Goal: Task Accomplishment & Management: Manage account settings

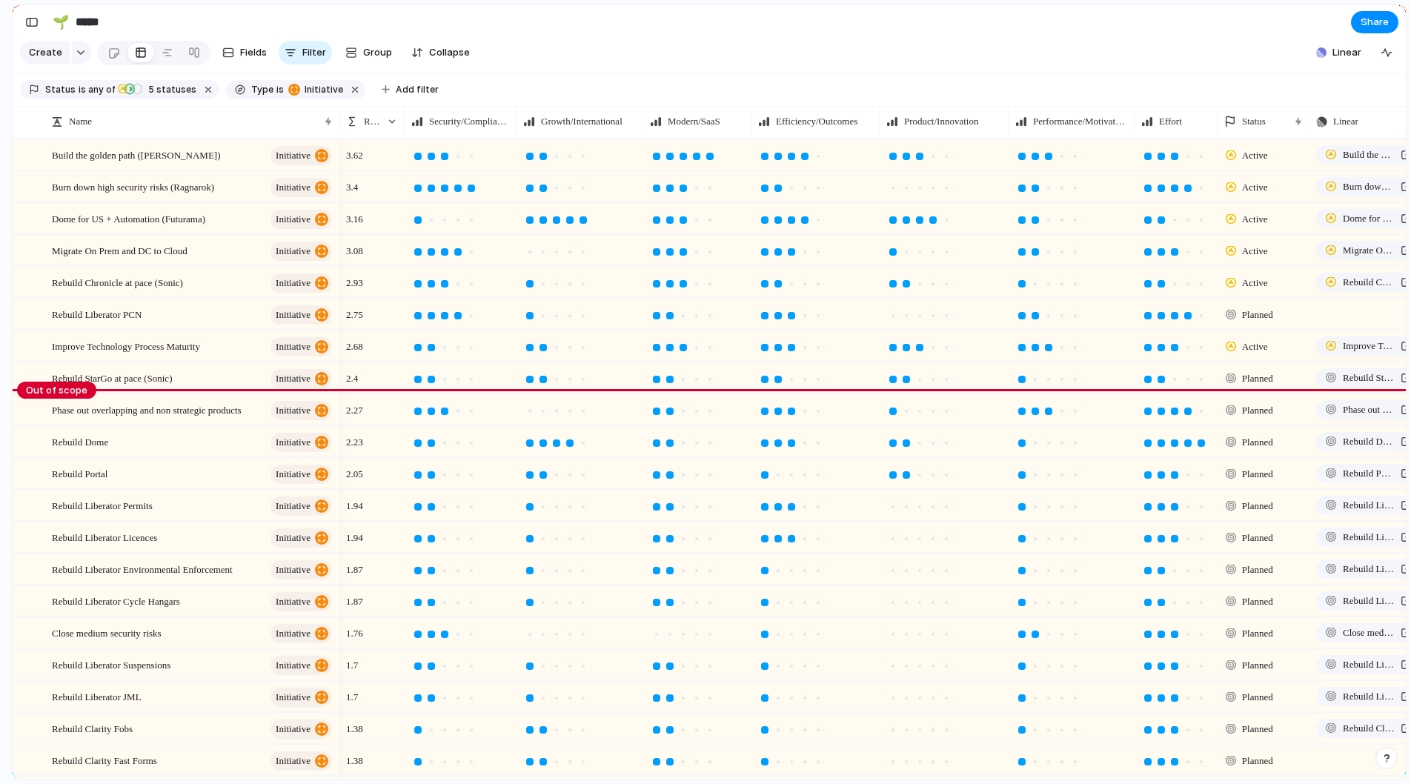
drag, startPoint x: 536, startPoint y: 133, endPoint x: 516, endPoint y: 139, distance: 20.9
click at [516, 138] on div at bounding box center [515, 122] width 7 height 32
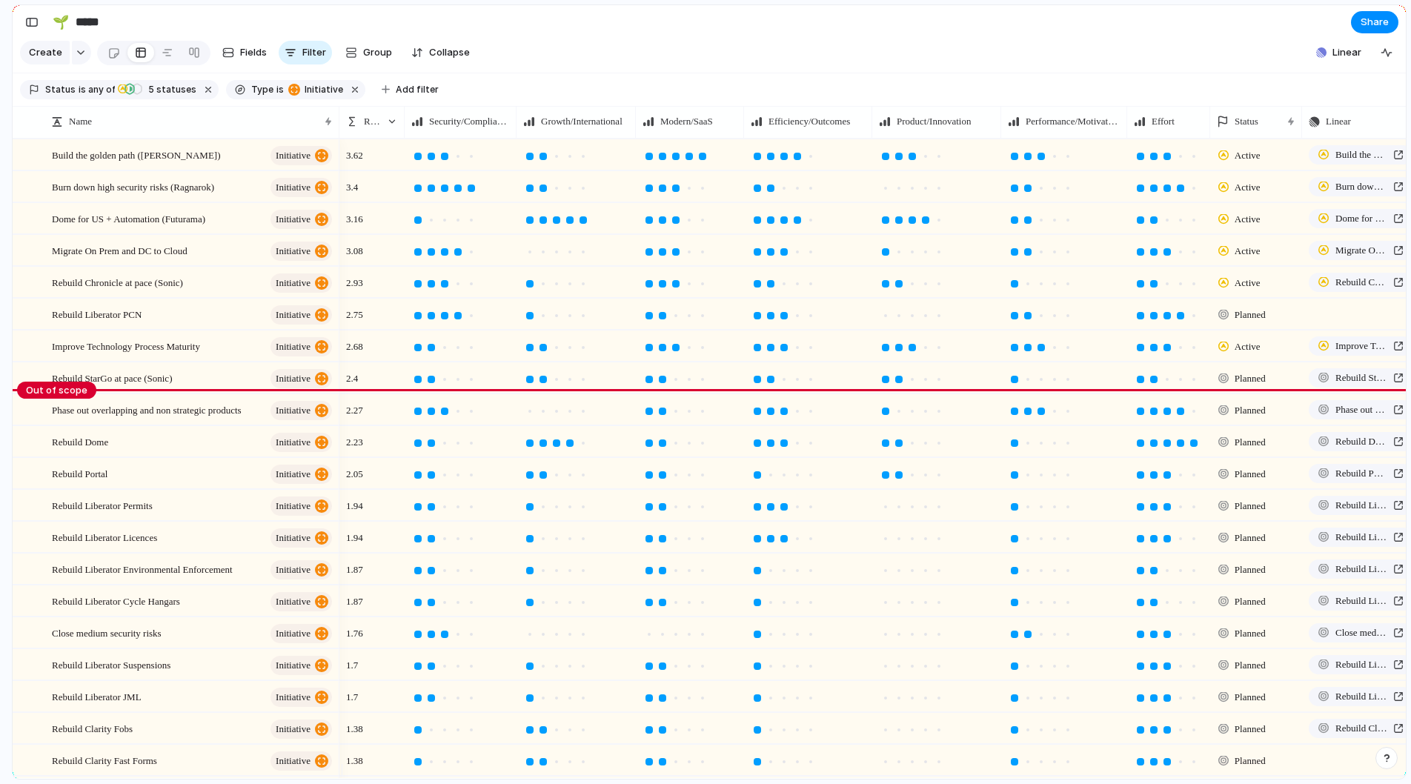
click at [635, 131] on div at bounding box center [635, 122] width 7 height 32
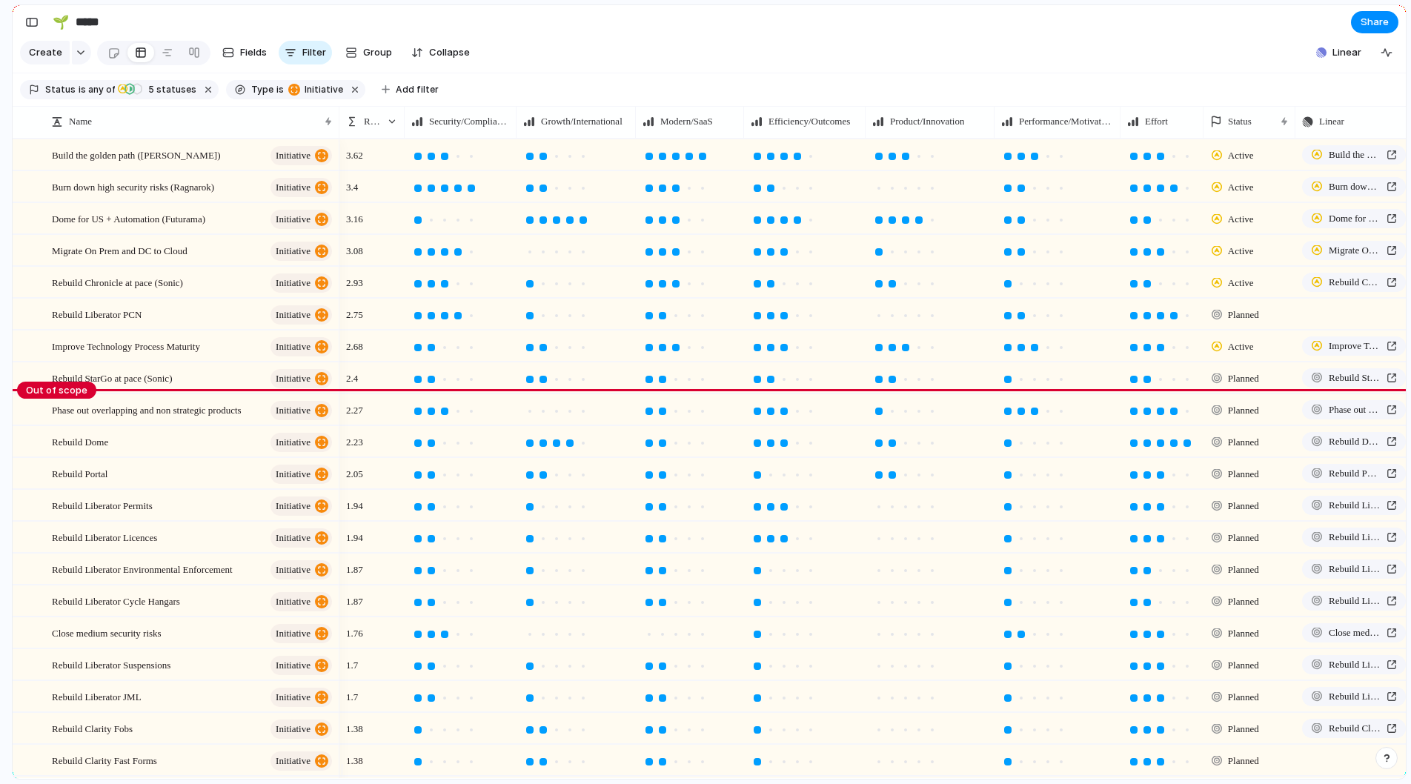
click at [863, 131] on div at bounding box center [864, 122] width 7 height 32
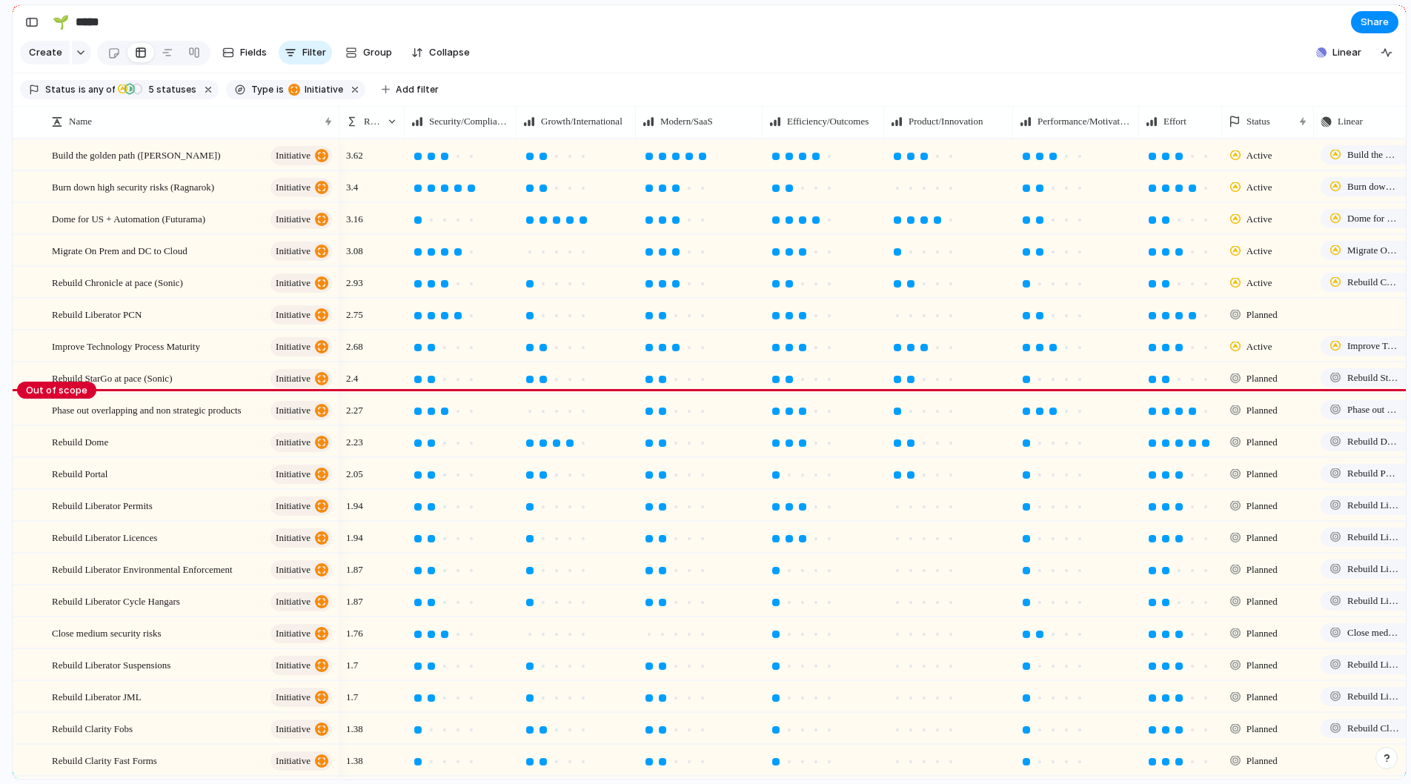
drag, startPoint x: 744, startPoint y: 135, endPoint x: 762, endPoint y: 135, distance: 18.5
click at [762, 135] on div at bounding box center [761, 122] width 7 height 32
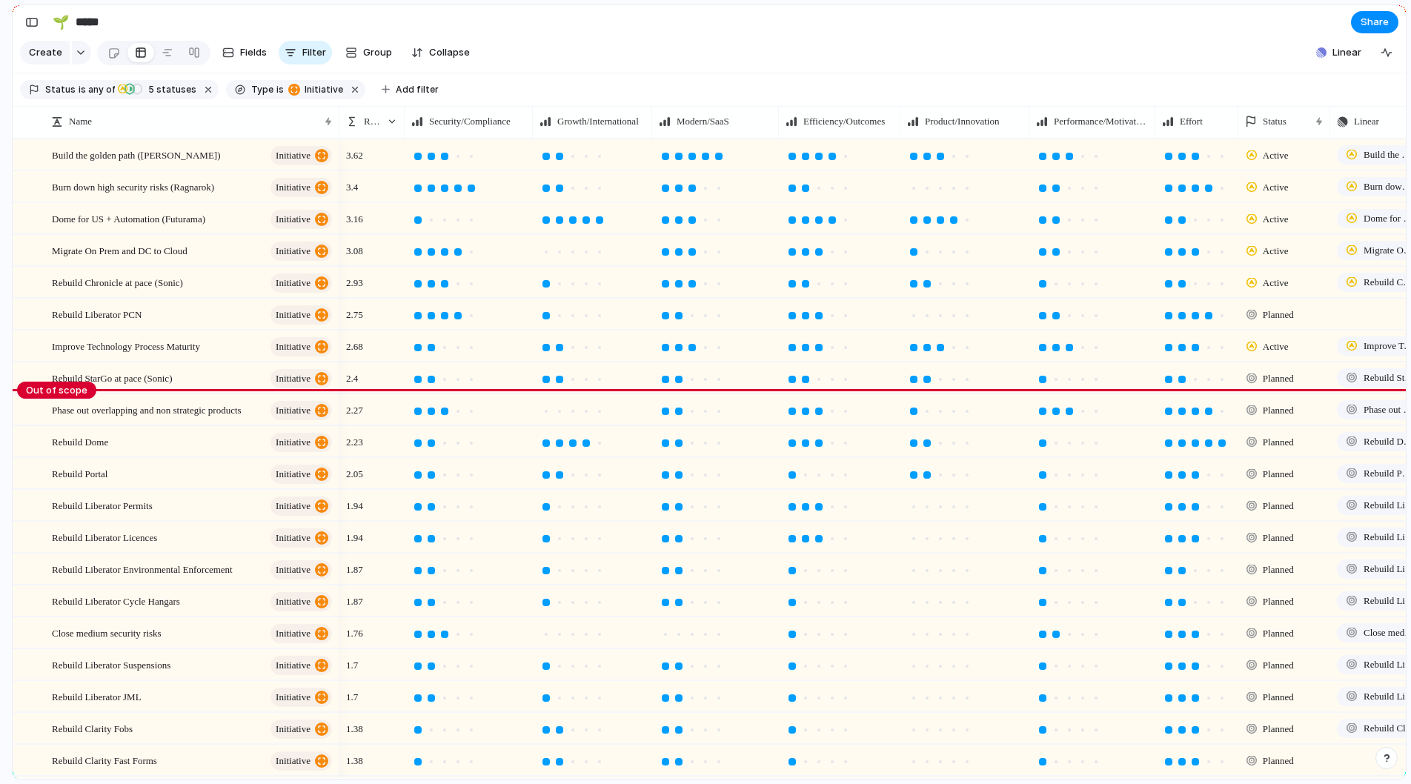
drag, startPoint x: 514, startPoint y: 133, endPoint x: 531, endPoint y: 133, distance: 16.3
click at [531, 133] on div at bounding box center [532, 122] width 7 height 32
click at [658, 131] on div "Modern/SaaS" at bounding box center [715, 122] width 120 height 24
click at [654, 131] on div "Modify Hide Sort ascending Sort descending" at bounding box center [705, 392] width 1411 height 784
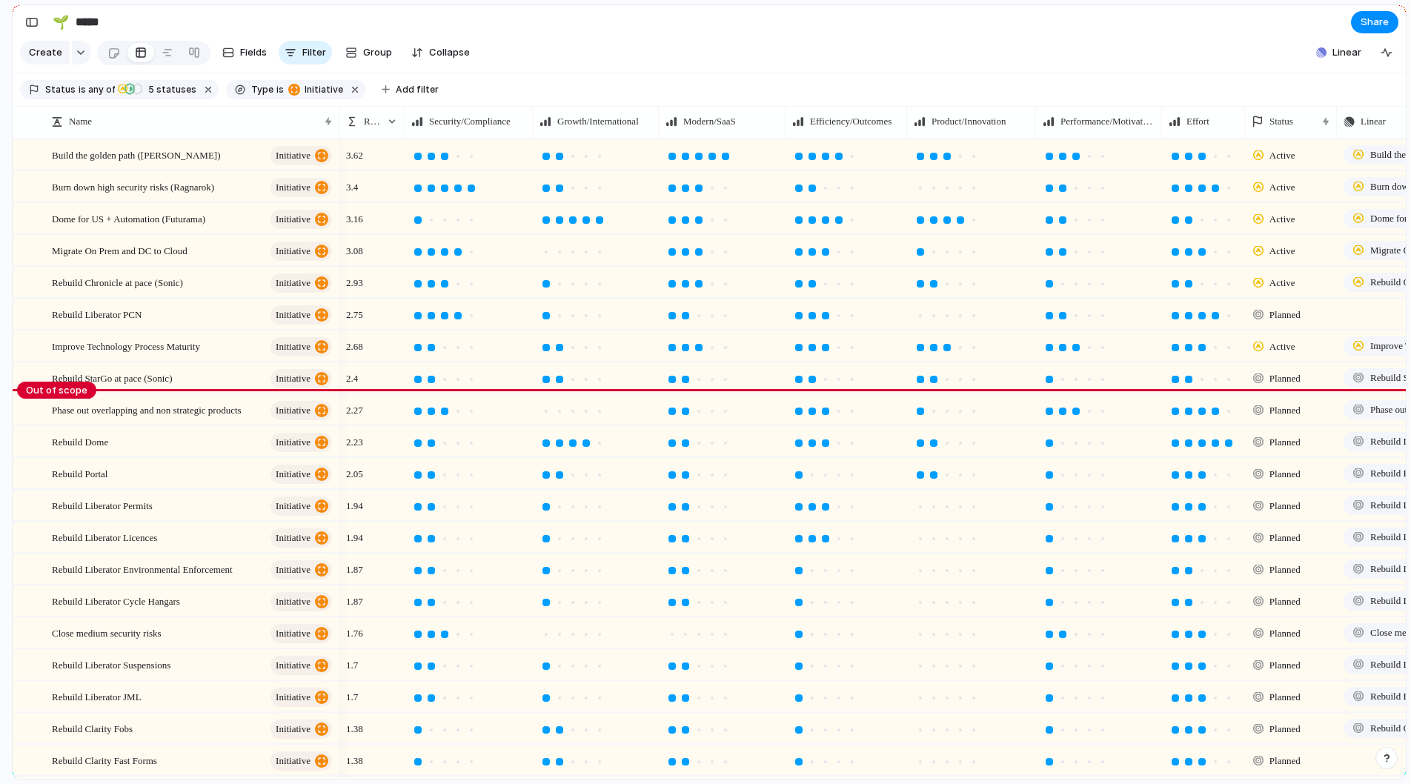
click at [660, 131] on div at bounding box center [658, 122] width 7 height 32
click at [660, 92] on section "Status is any of Active In Progress Planned Planned Backlog 5 statuses Type is …" at bounding box center [710, 89] width 1394 height 33
click at [81, 56] on div "button" at bounding box center [81, 53] width 10 height 6
click at [217, 15] on div "Goal Program Initiative Launch Project Customize" at bounding box center [705, 392] width 1411 height 784
click at [83, 56] on div "button" at bounding box center [81, 53] width 10 height 6
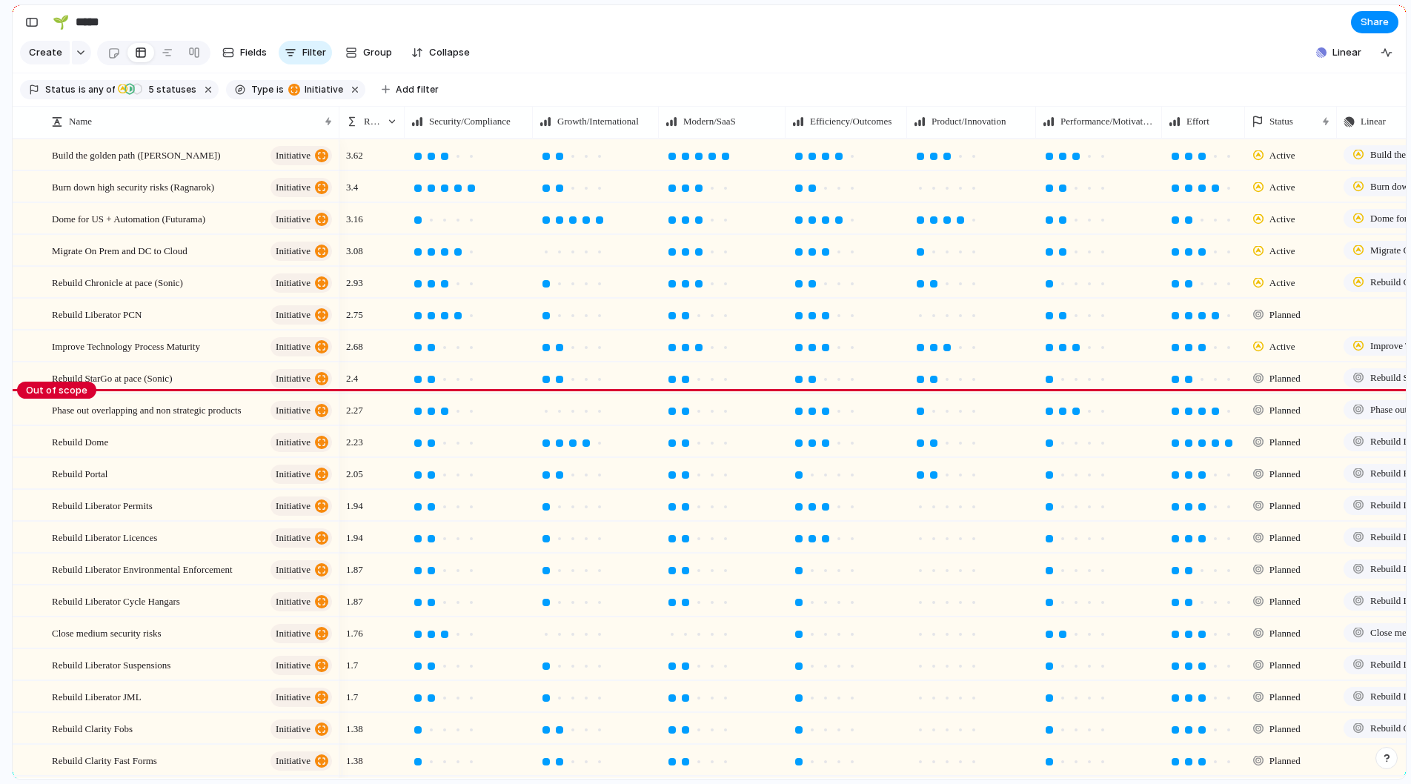
click at [624, 36] on div "Goal Program Initiative Launch Project Customize" at bounding box center [705, 392] width 1411 height 784
click at [1377, 19] on span "Share" at bounding box center [1375, 22] width 28 height 15
click at [1028, 62] on div "Share ' Ideas ' Anyone at [PERSON_NAME] Full access Public users with the link …" at bounding box center [705, 392] width 1411 height 784
click at [39, 22] on button "button" at bounding box center [32, 22] width 24 height 24
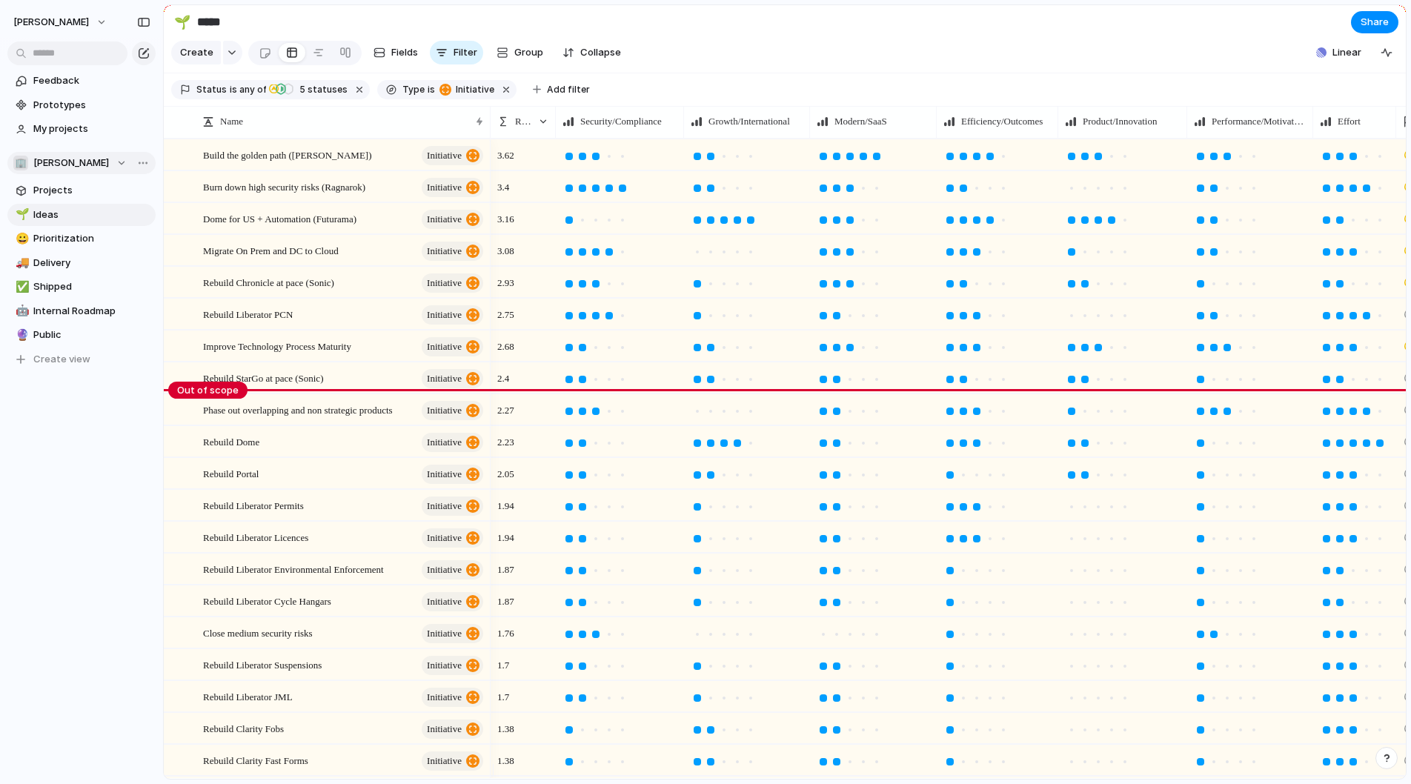
click at [108, 164] on div "🏢 [PERSON_NAME]" at bounding box center [69, 163] width 113 height 15
click at [111, 163] on div "🏢 [PERSON_NAME]" at bounding box center [69, 163] width 113 height 15
click at [111, 163] on div "🏢 [PERSON_NAME] ⚡ Chronicle ⚡ dome ⚡ liberator-permits ⚡ Local Authority ⚡ pipe…" at bounding box center [705, 392] width 1411 height 784
click at [145, 191] on div "Team settings" at bounding box center [170, 193] width 85 height 15
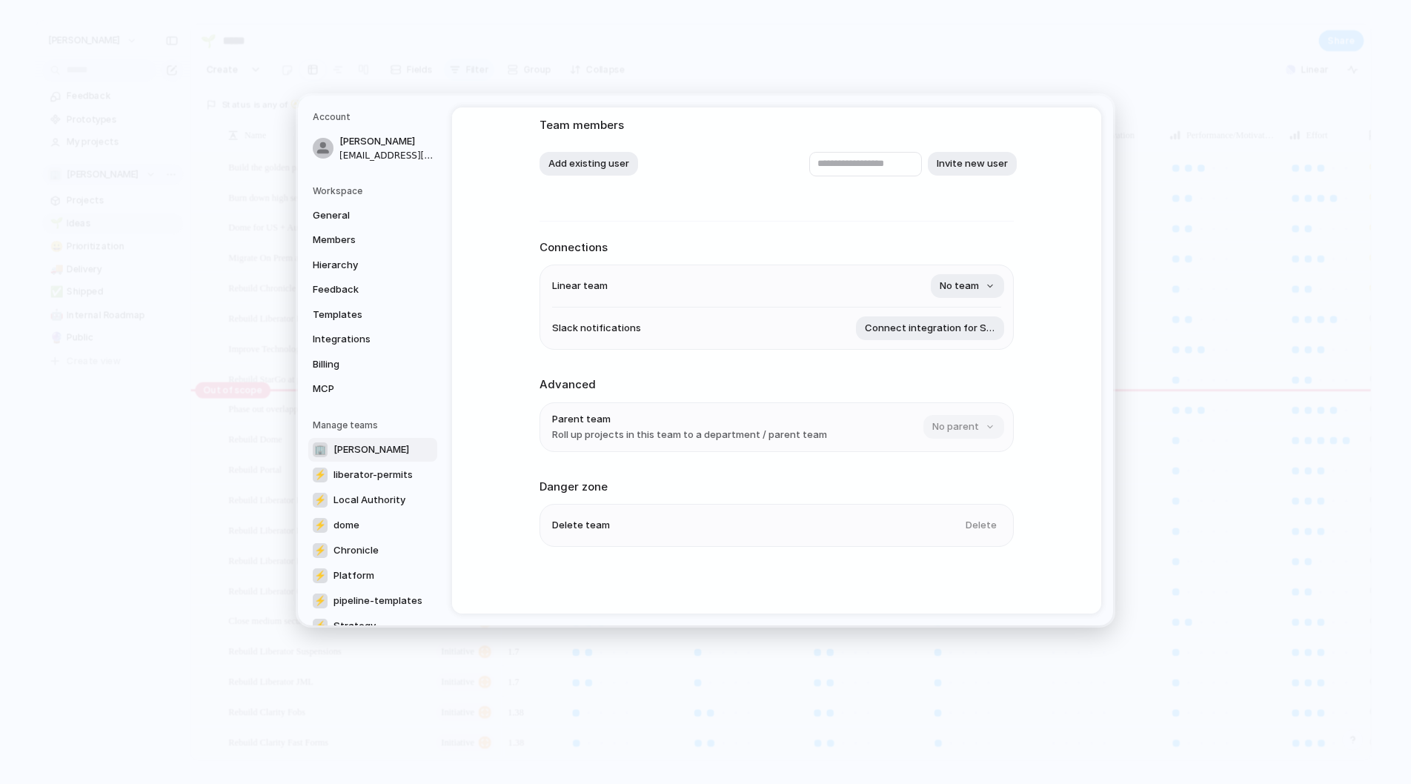
scroll to position [91, 0]
click at [380, 464] on link "⚡ liberator-permits" at bounding box center [372, 475] width 129 height 24
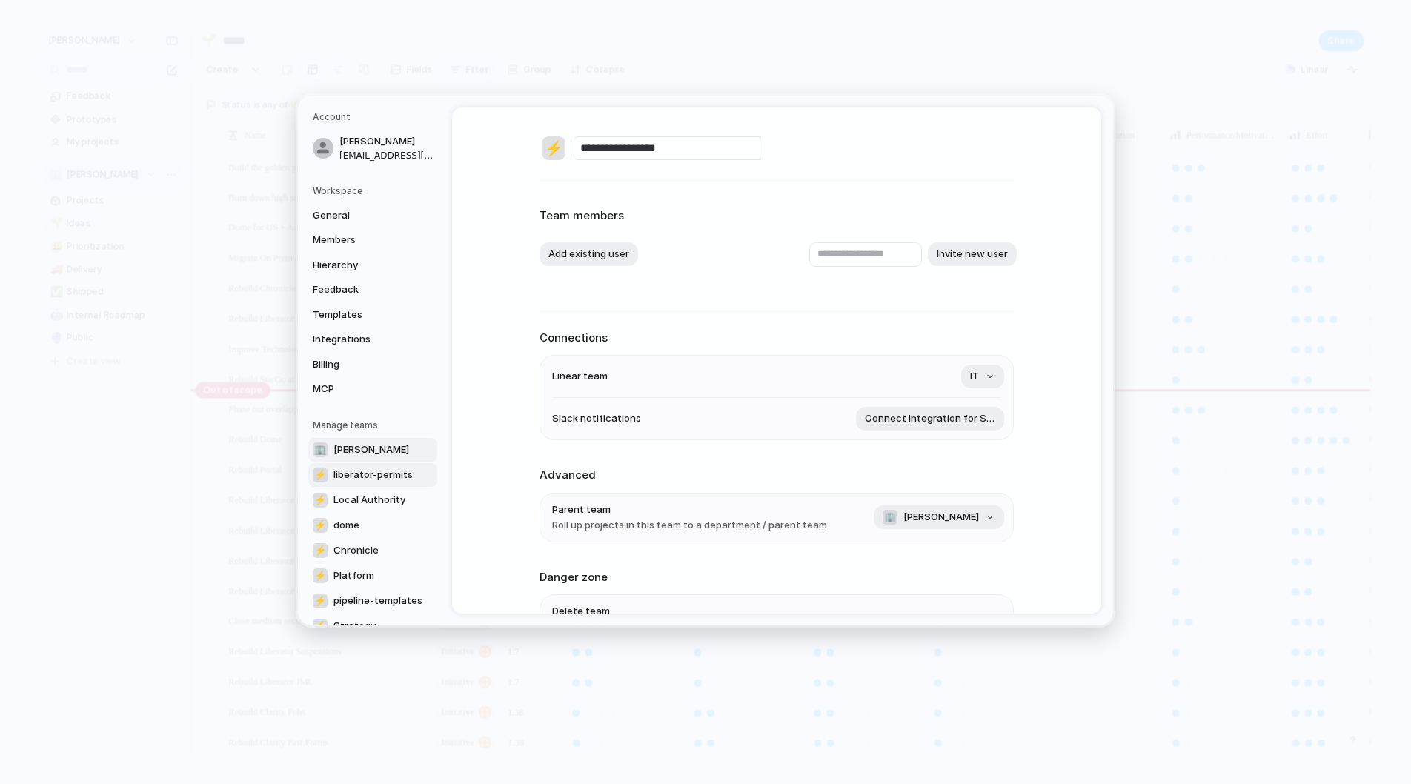
click at [377, 454] on link "🏢 [PERSON_NAME]" at bounding box center [372, 450] width 129 height 24
type input "**********"
click at [350, 388] on span "MCP" at bounding box center [360, 389] width 95 height 15
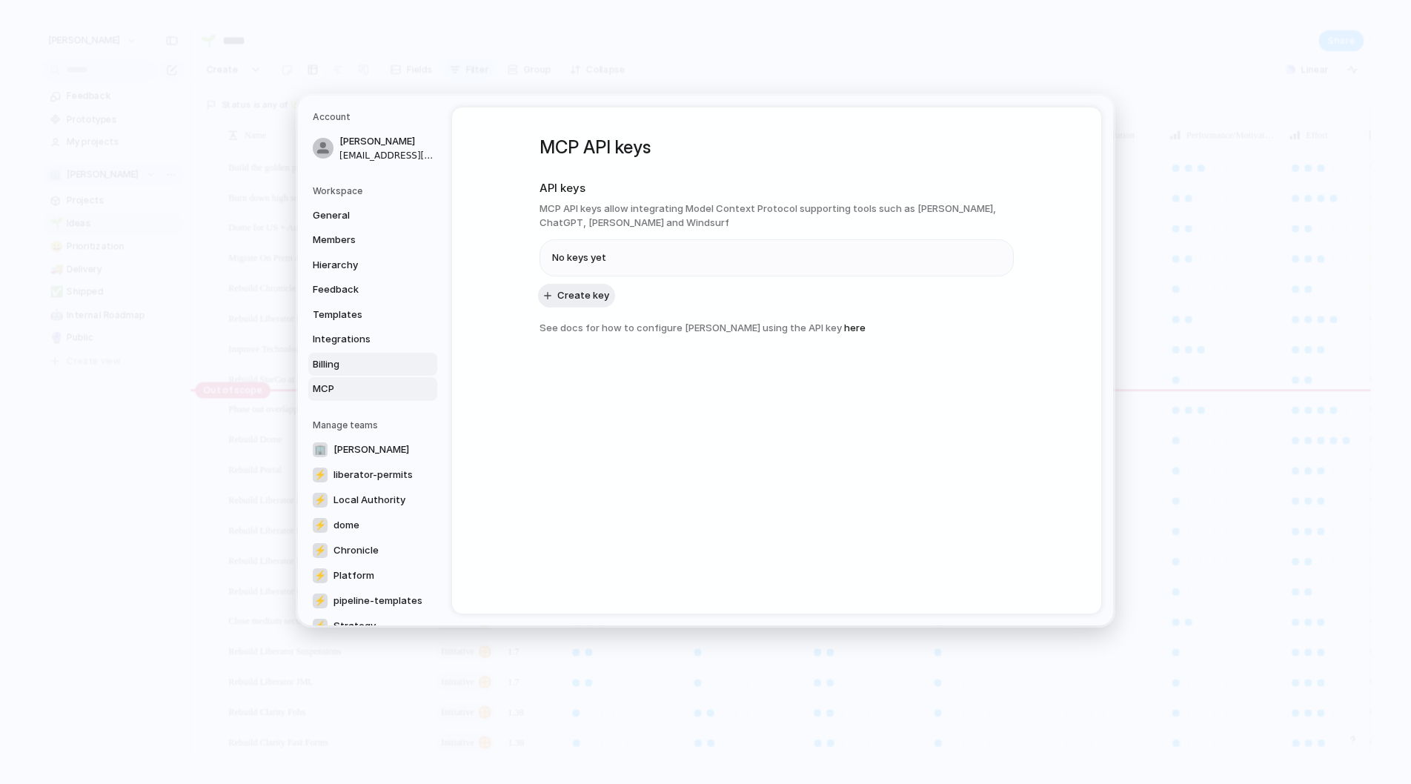
click at [348, 369] on link "Billing" at bounding box center [372, 365] width 129 height 24
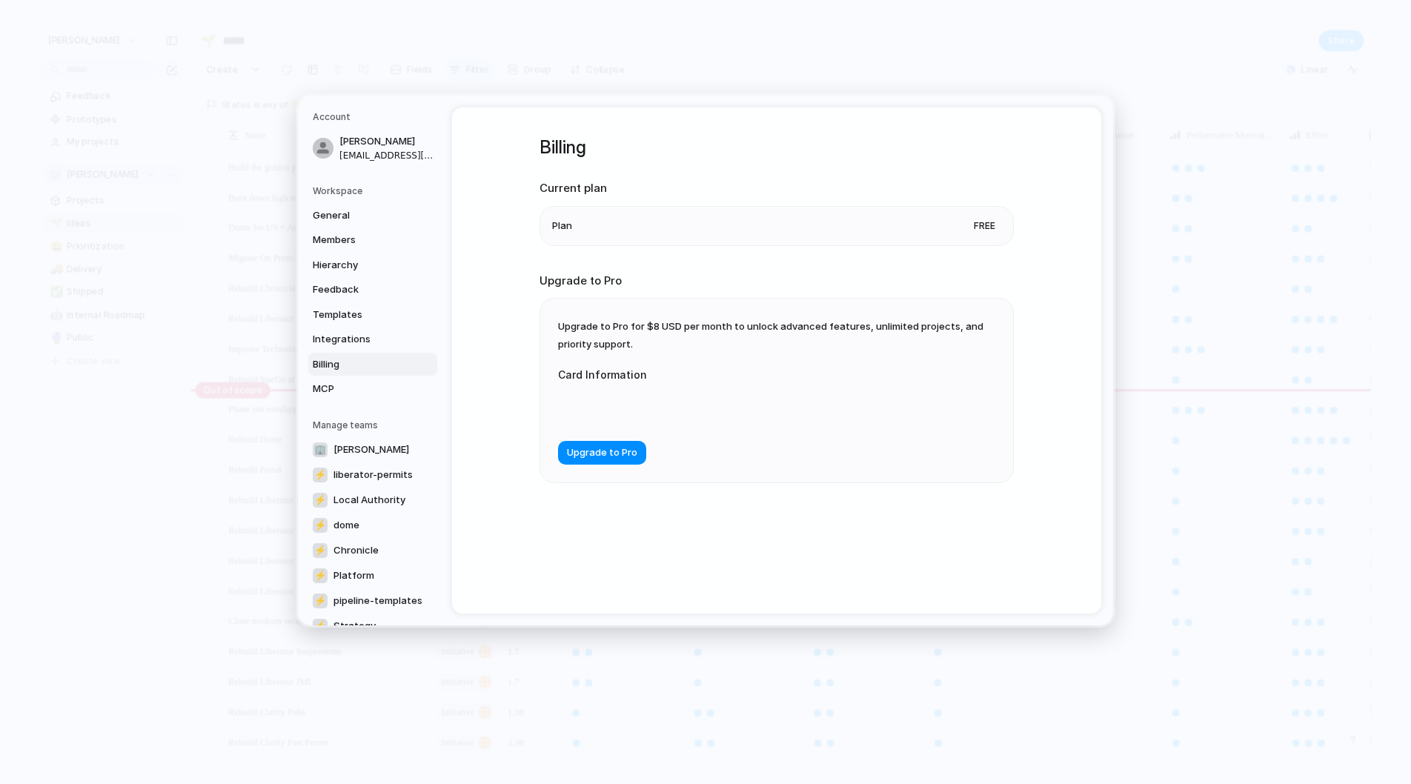
click at [348, 349] on div "General Members Hierarchy Feedback Templates Integrations Billing MCP" at bounding box center [375, 302] width 125 height 197
click at [348, 340] on span "Integrations" at bounding box center [360, 339] width 95 height 15
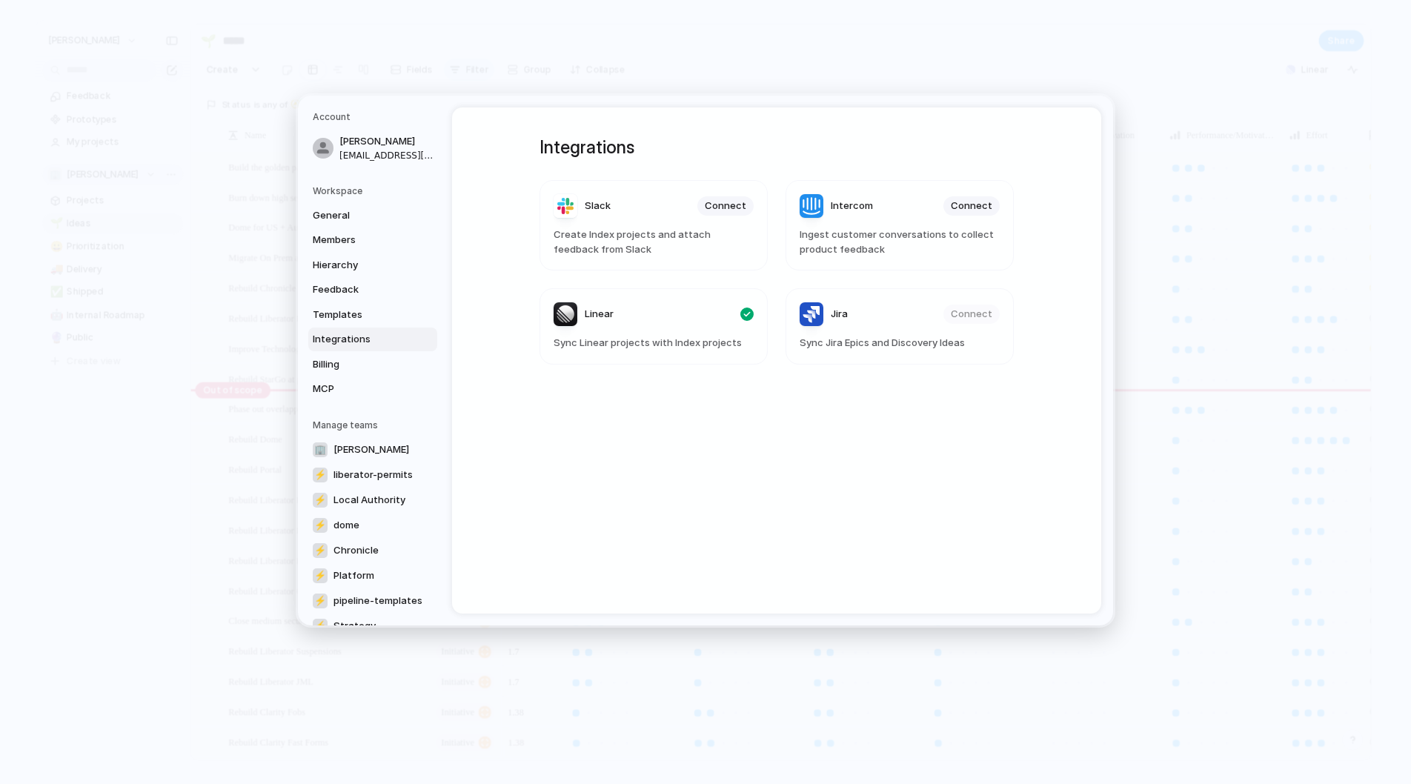
click at [348, 328] on link "Integrations" at bounding box center [372, 340] width 129 height 24
click at [348, 317] on span "Templates" at bounding box center [360, 315] width 95 height 15
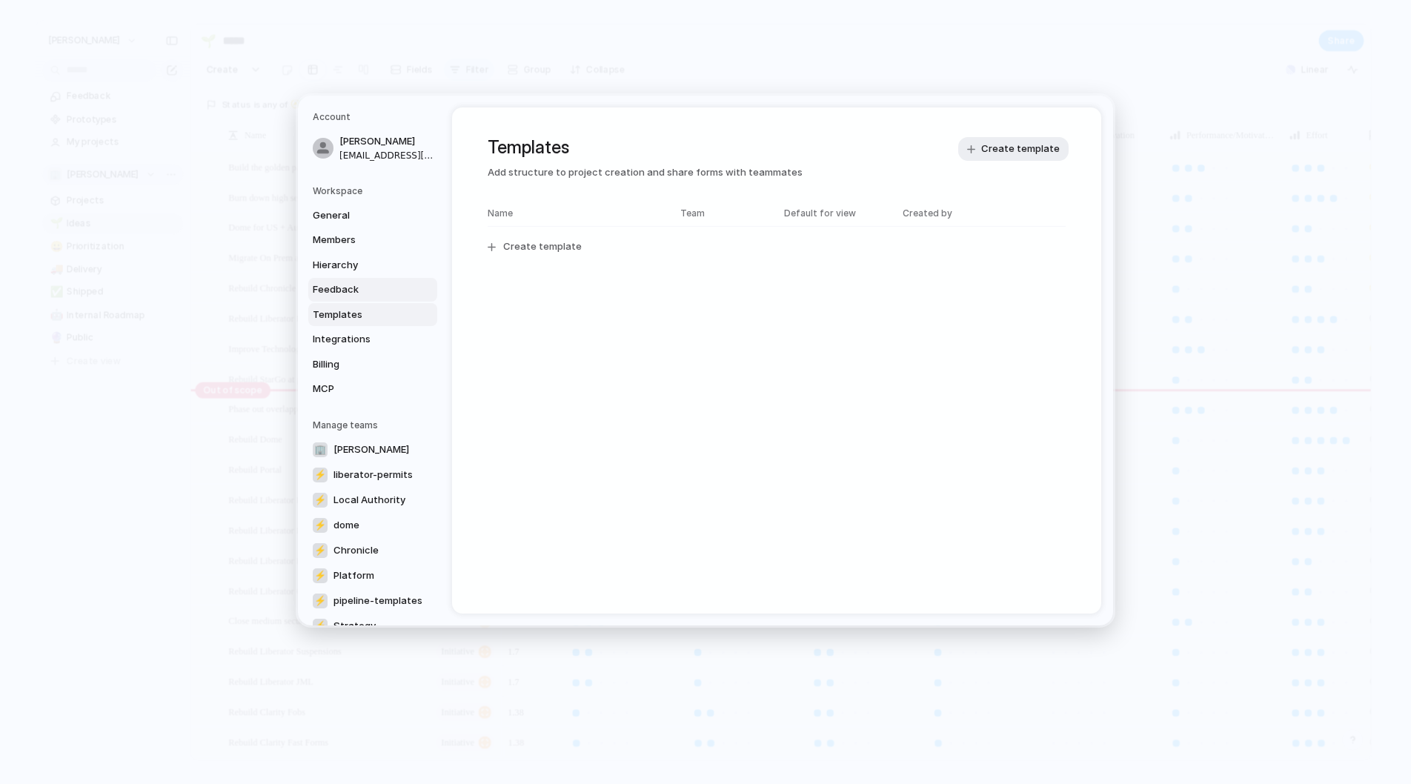
click at [351, 291] on span "Feedback" at bounding box center [360, 289] width 95 height 15
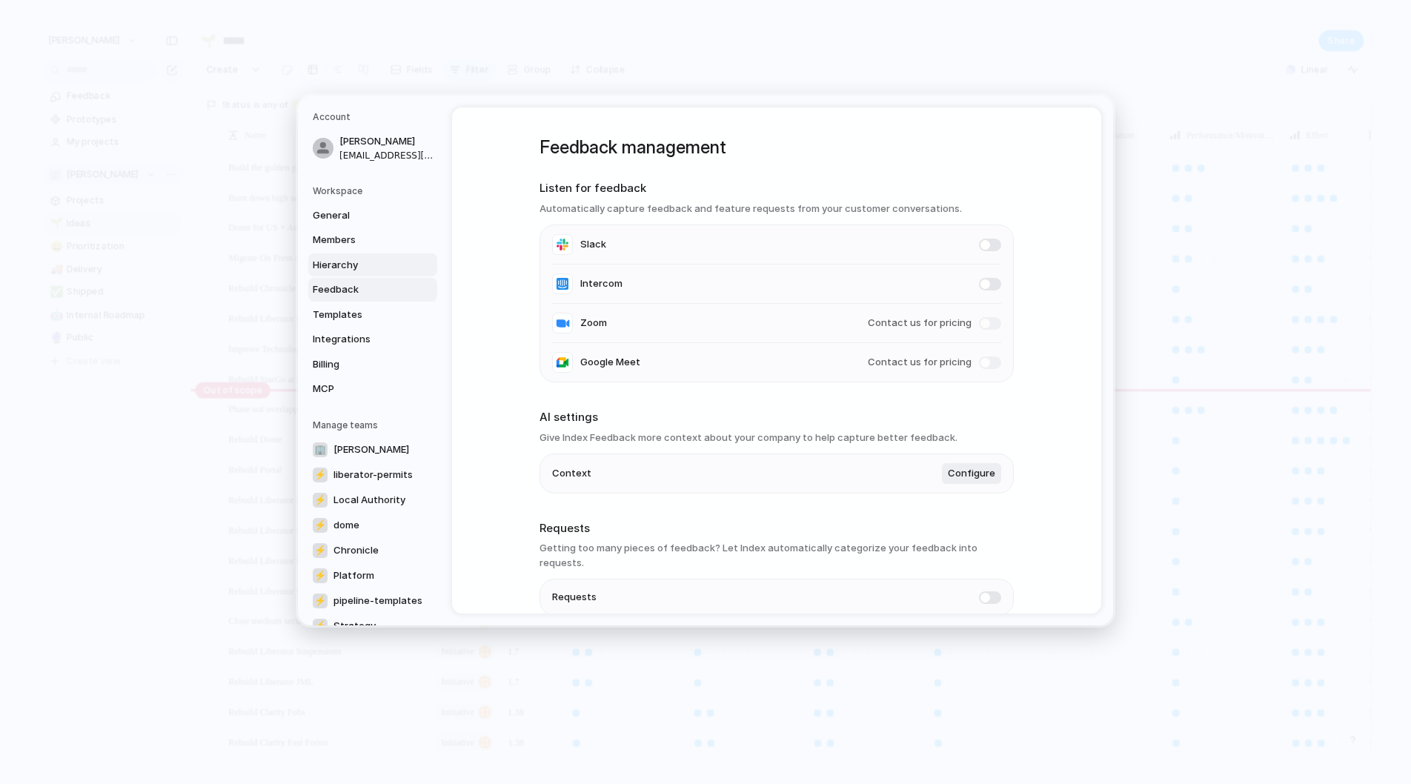
click at [351, 271] on span "Hierarchy" at bounding box center [360, 265] width 95 height 15
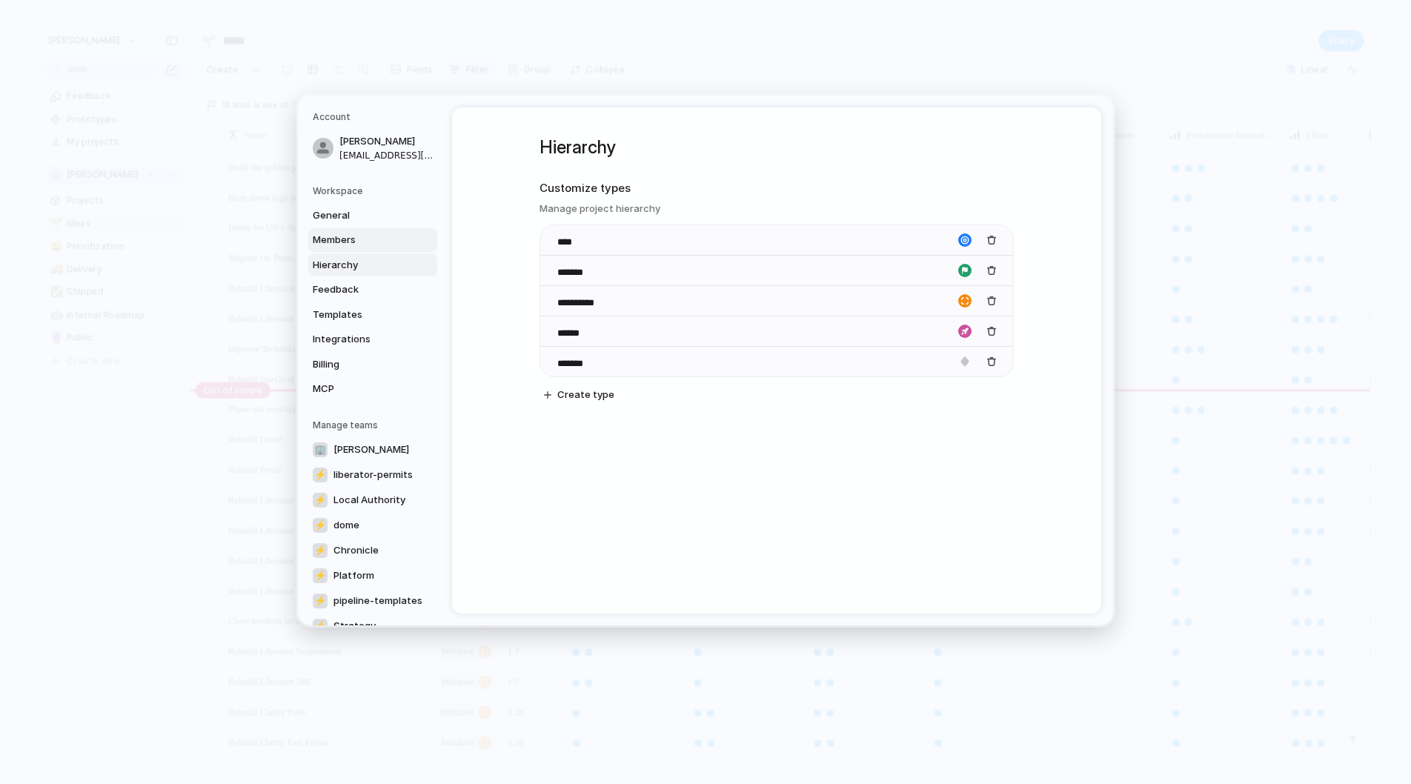
click at [352, 242] on span "Members" at bounding box center [360, 240] width 95 height 15
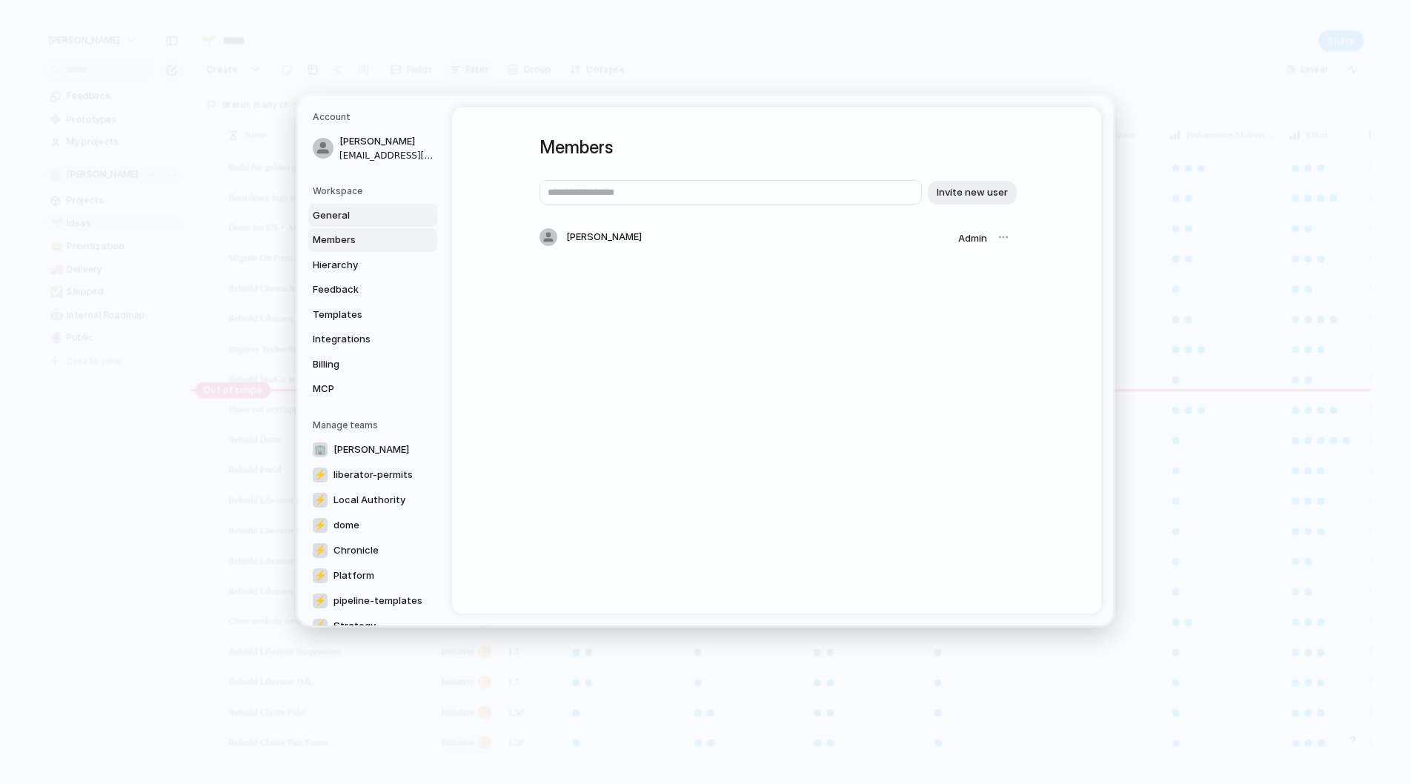
click at [351, 222] on span "General" at bounding box center [360, 215] width 95 height 15
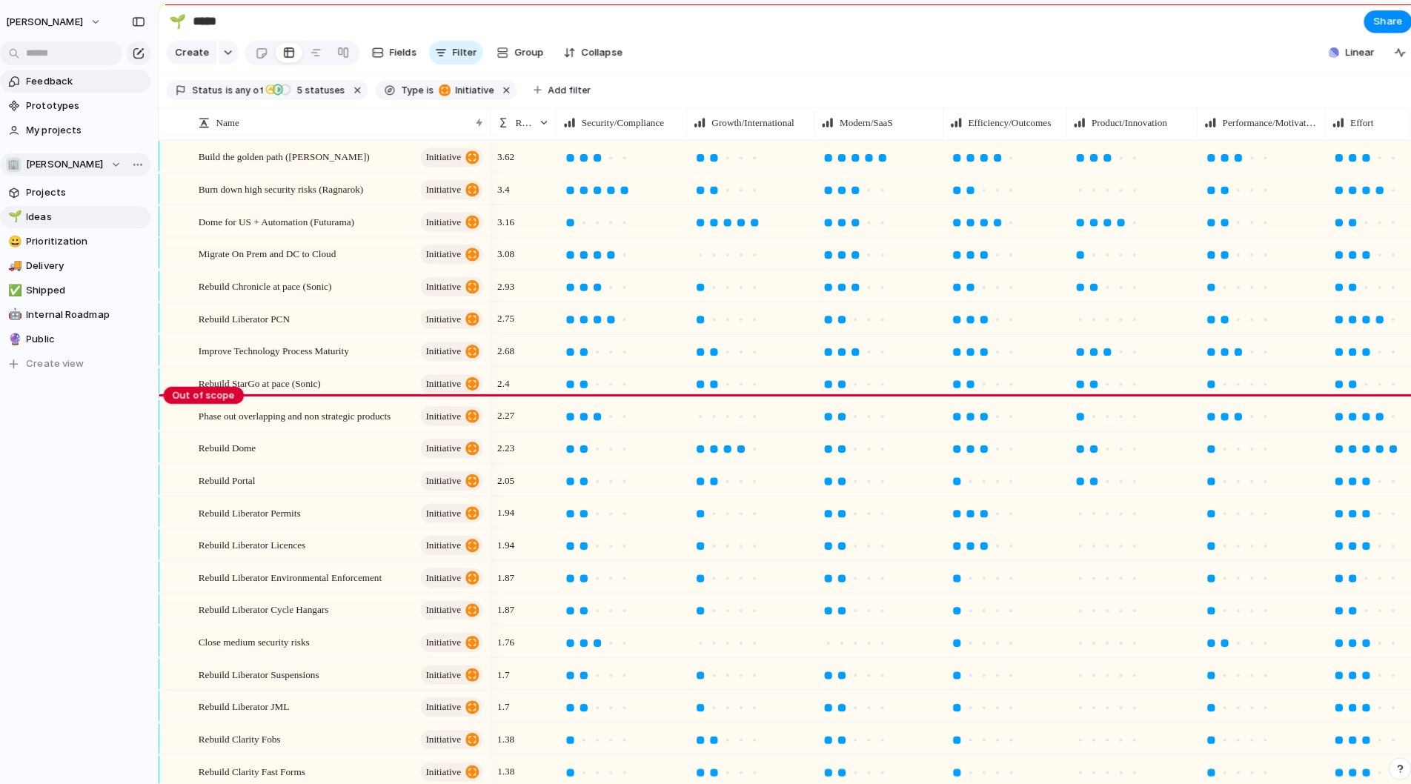
click at [77, 83] on span "Feedback" at bounding box center [91, 80] width 117 height 15
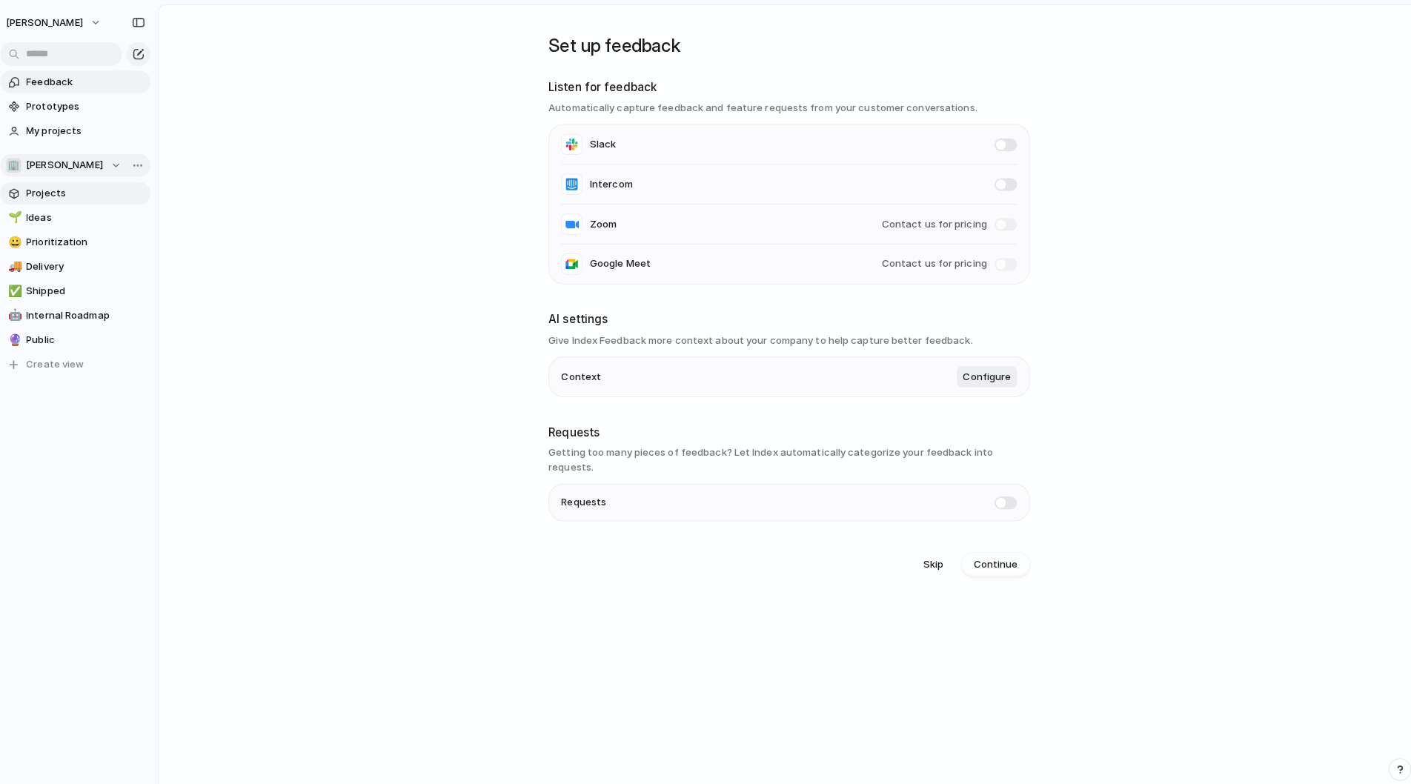
click at [63, 191] on span "Projects" at bounding box center [91, 190] width 117 height 15
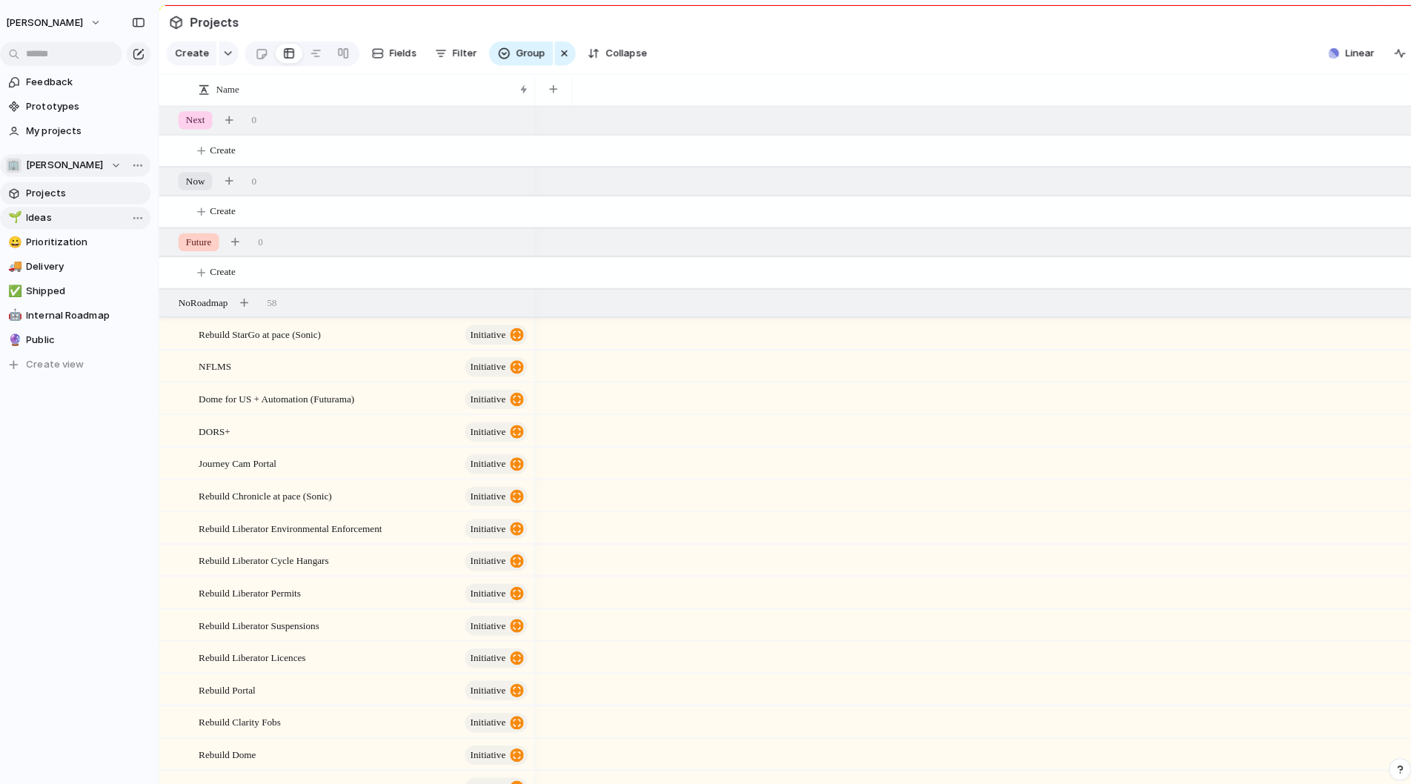
click at [59, 215] on span "Ideas" at bounding box center [91, 215] width 117 height 15
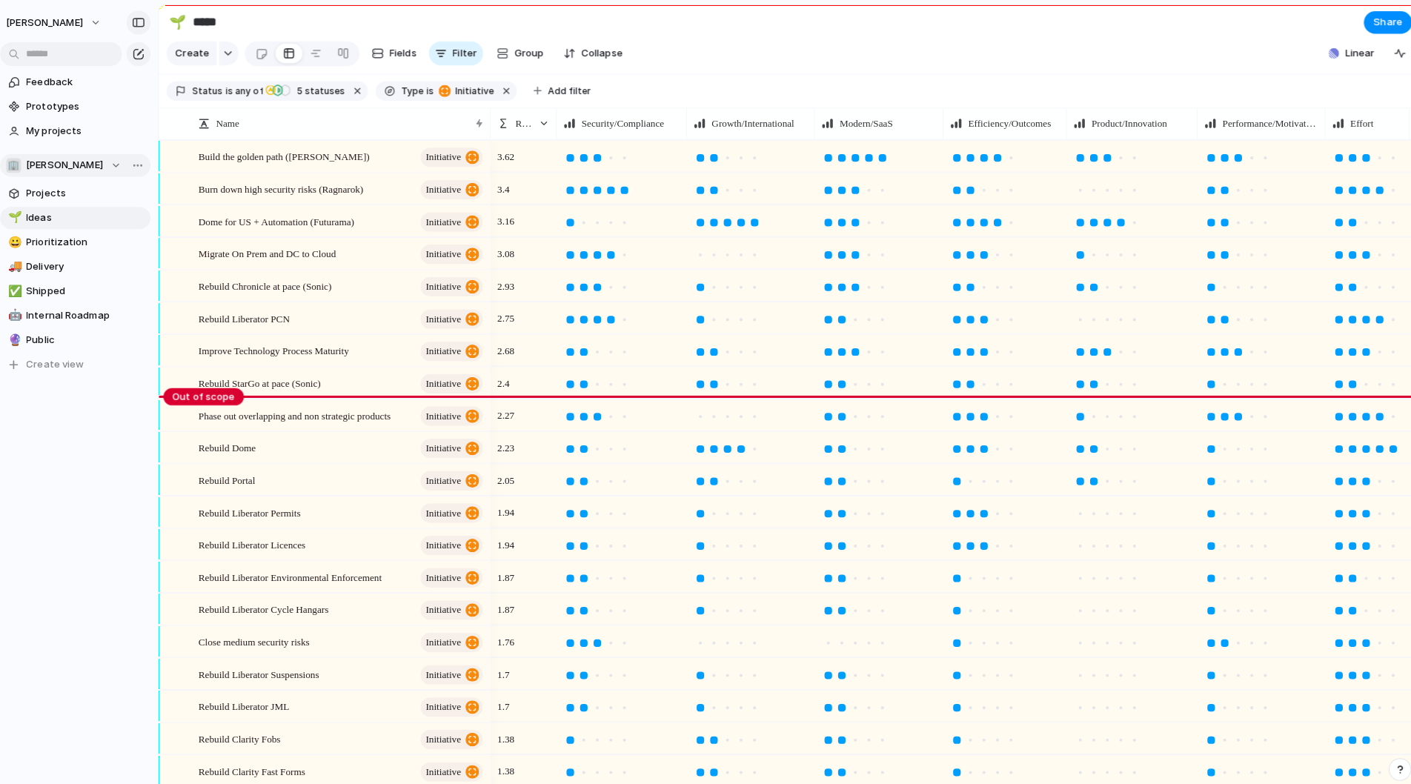
click at [137, 18] on div "button" at bounding box center [143, 22] width 13 height 10
